Goal: Information Seeking & Learning: Learn about a topic

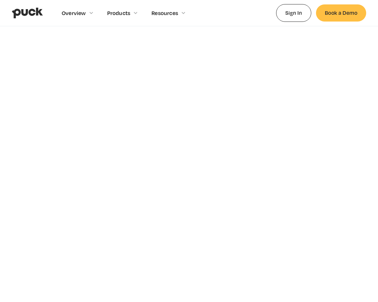
scroll to position [2882, 0]
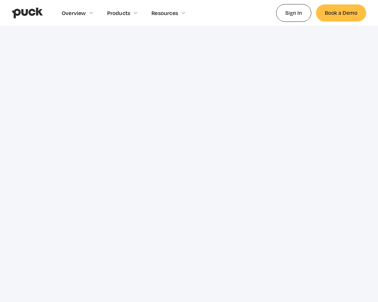
type input "[EMAIL_ADDRESS]"
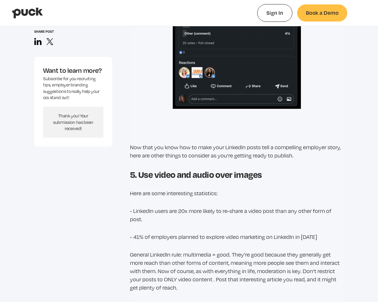
select select "#0FF"
select select "0.5"
select select "#0FF"
select select "0"
select select "#0FF"
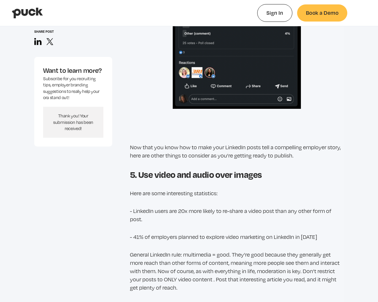
select select "1"
select select "4.00"
select select "dropshadow"
select select "small-caps"
type input "0.30597"
